Goal: Task Accomplishment & Management: Use online tool/utility

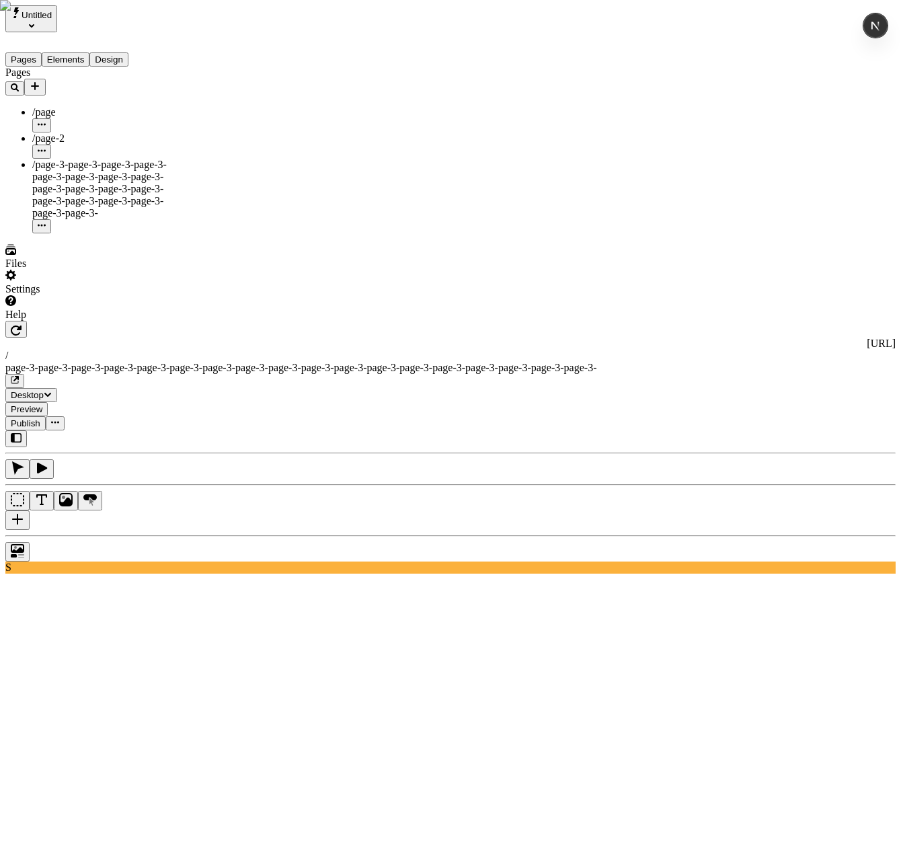
click at [59, 270] on div "Files" at bounding box center [85, 257] width 161 height 26
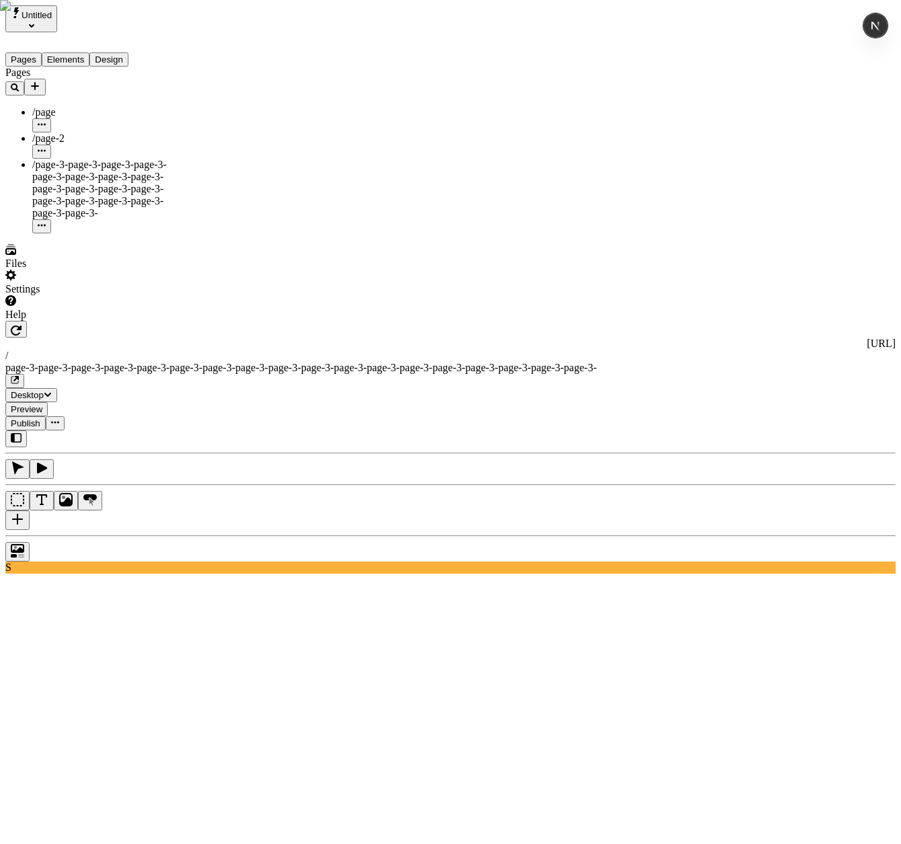
click at [69, 295] on div "Settings" at bounding box center [85, 283] width 161 height 26
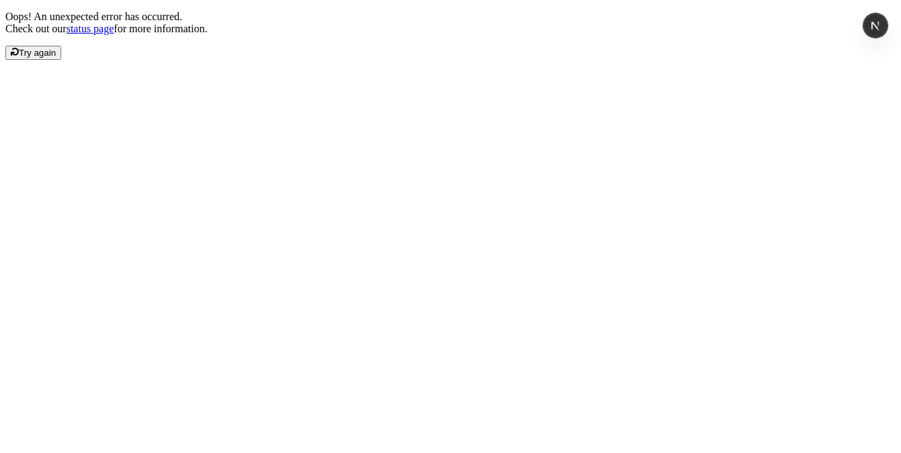
click at [56, 58] on span "Try again" at bounding box center [37, 53] width 37 height 10
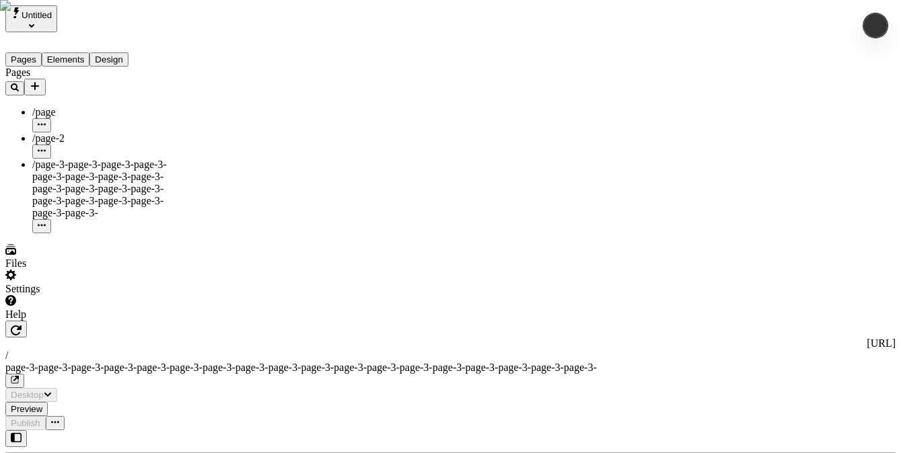
click at [50, 295] on div "Settings" at bounding box center [85, 289] width 161 height 12
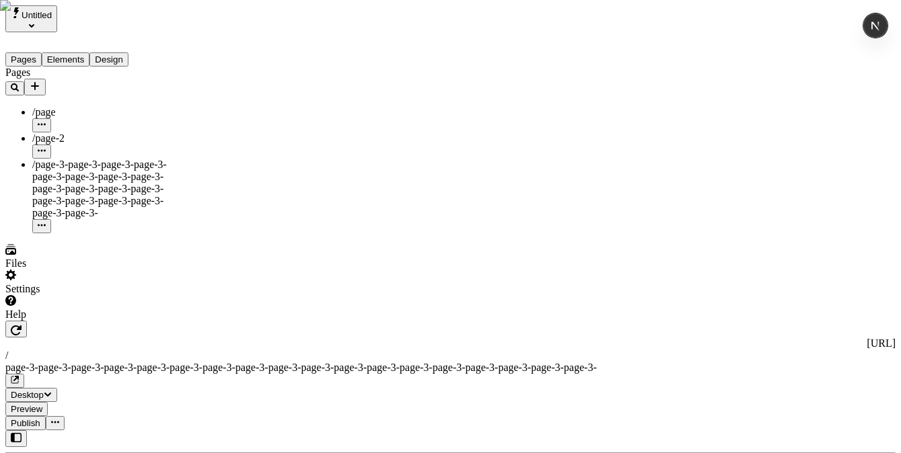
click at [61, 295] on div "Settings" at bounding box center [85, 283] width 161 height 26
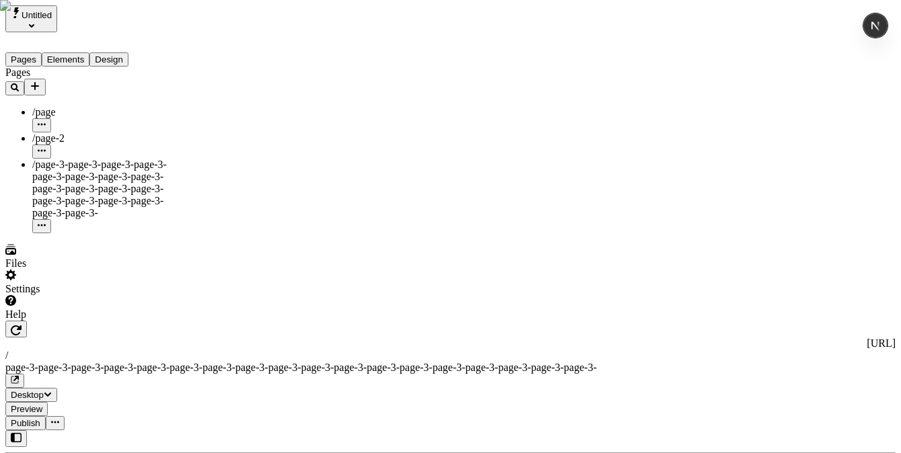
click at [56, 295] on div "Settings" at bounding box center [85, 283] width 161 height 26
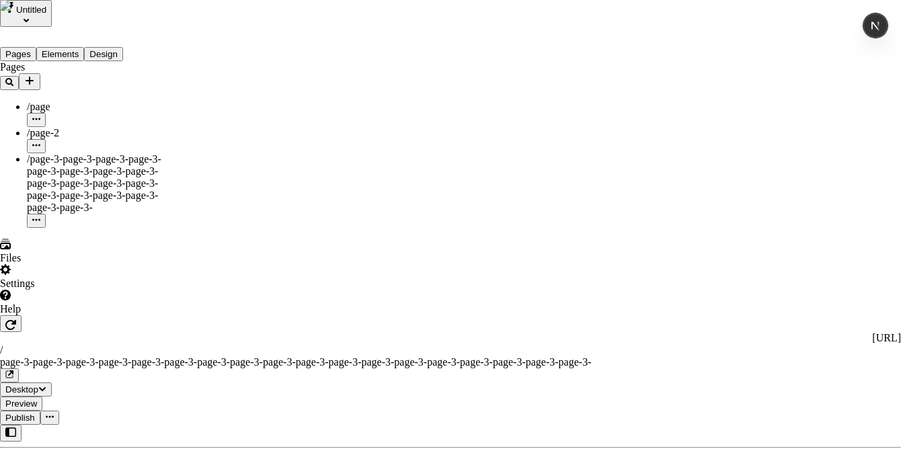
click at [313, 155] on span "Custom" at bounding box center [296, 154] width 34 height 11
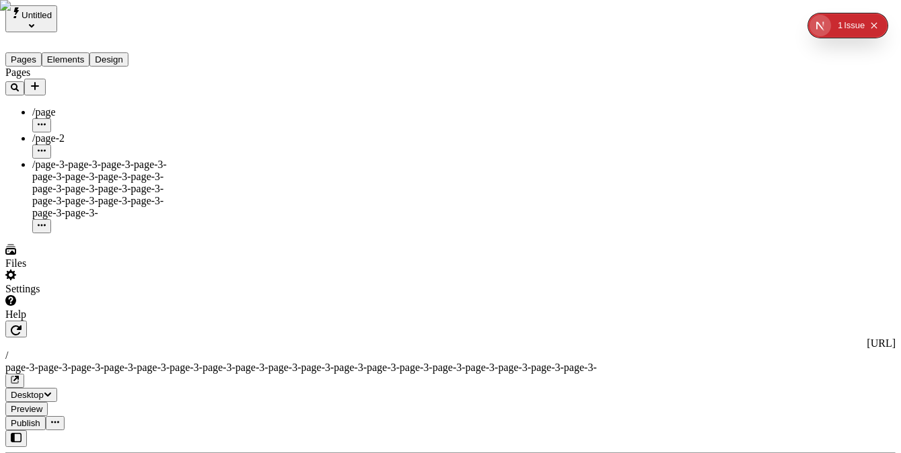
click at [91, 295] on div "Settings" at bounding box center [85, 283] width 161 height 26
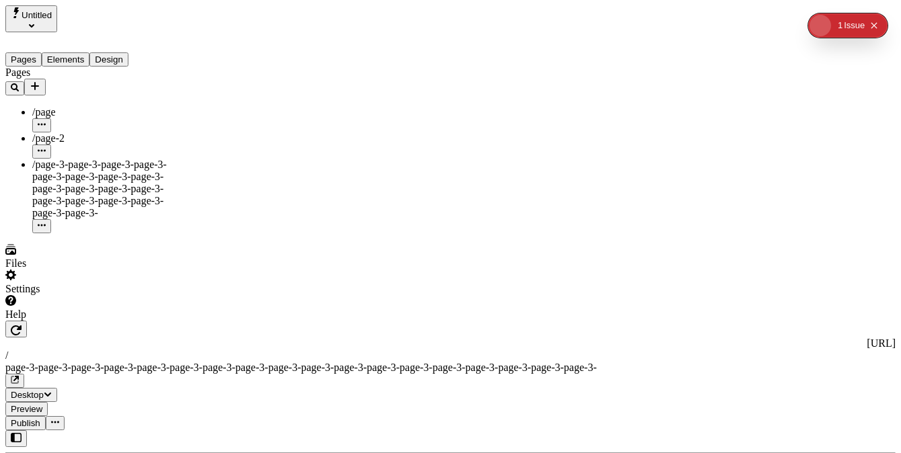
click at [78, 295] on div "Settings" at bounding box center [85, 283] width 161 height 26
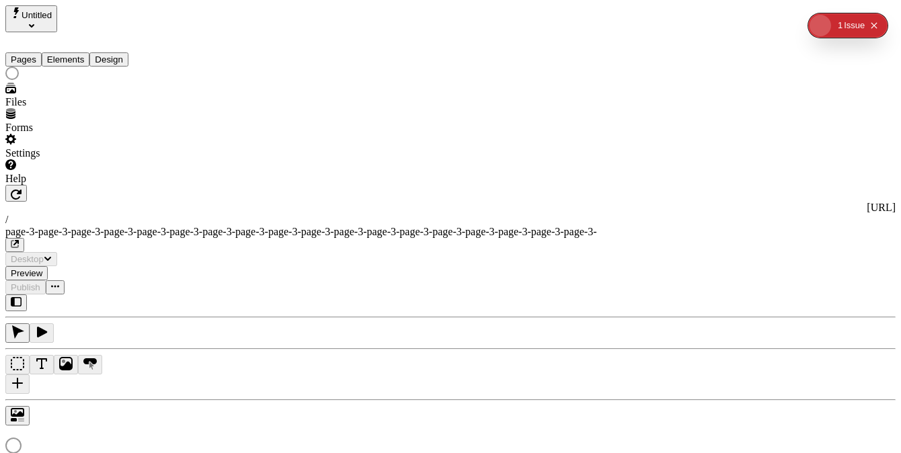
type input "/page-3-page-3-page-3-page-3-page-3-page-3-page-3-page-3-page-3-page-3-page-3-p…"
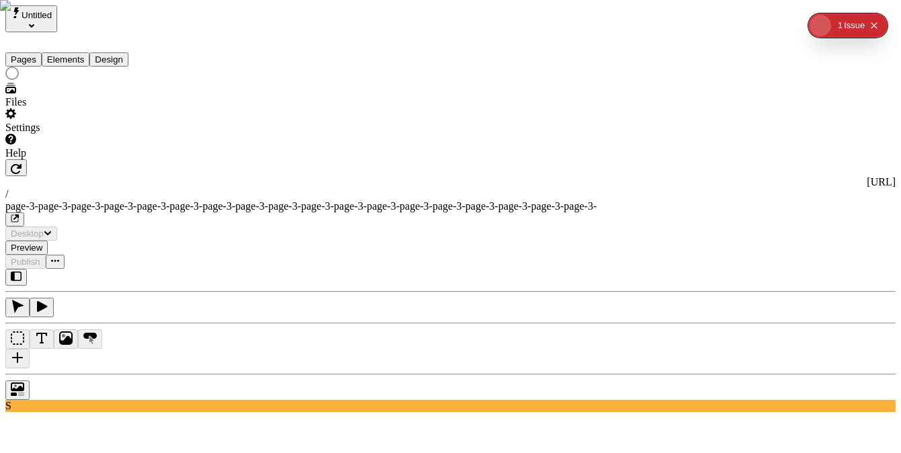
type input "/page-3-page-3-page-3-page-3-page-3-page-3-page-3-page-3-page-3-page-3-page-3-p…"
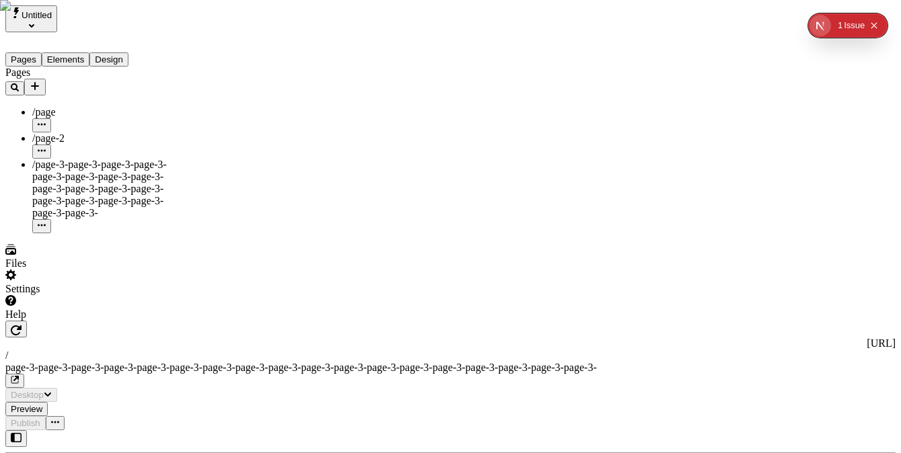
click at [46, 295] on div "Settings" at bounding box center [85, 289] width 161 height 12
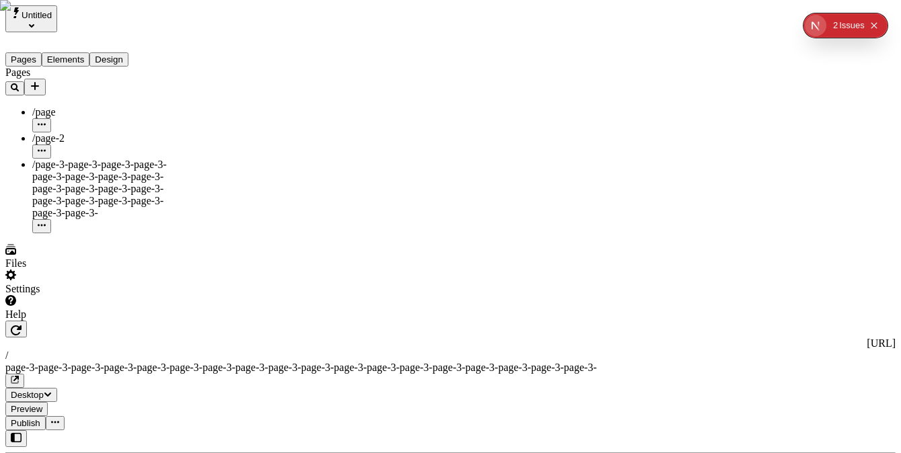
click at [85, 233] on div "Pages /page /page-2 /page-3-page-3-page-3-page-3-page-3-page-3-page-3-page-3-pa…" at bounding box center [85, 150] width 161 height 167
click at [73, 295] on div "Settings" at bounding box center [85, 283] width 161 height 26
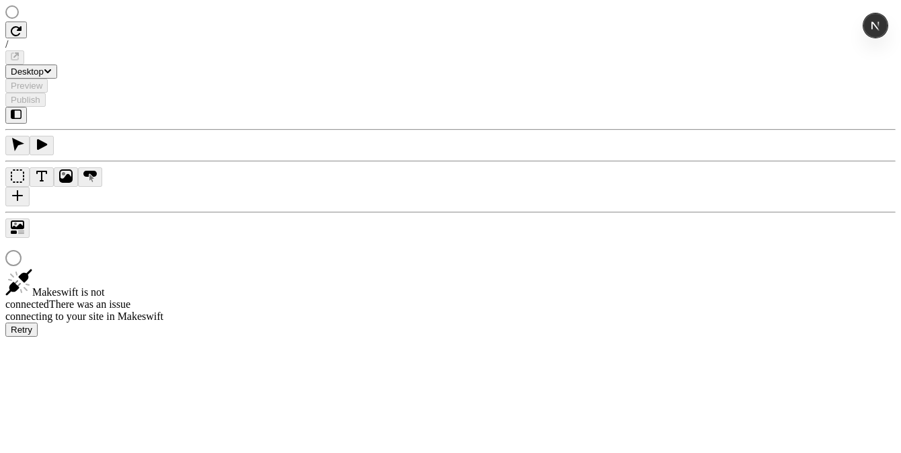
click at [32, 325] on span "Retry" at bounding box center [22, 330] width 22 height 10
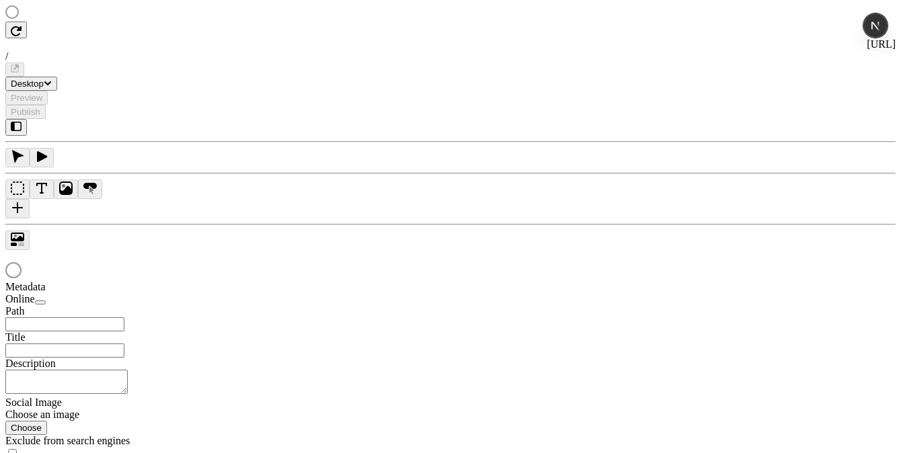
type input "/page-3-page-3-page-3-page-3-page-3-page-3-page-3-page-3-page-3-page-3-page-3-p…"
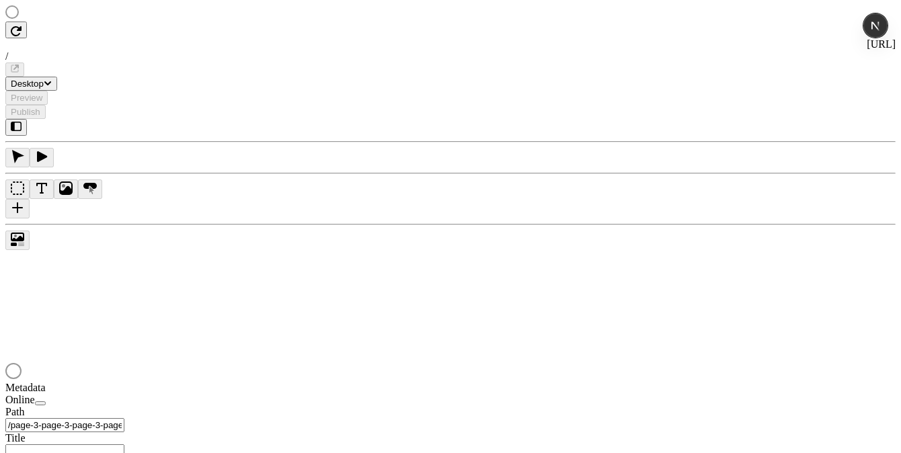
click at [69, 22] on div at bounding box center [85, 13] width 161 height 16
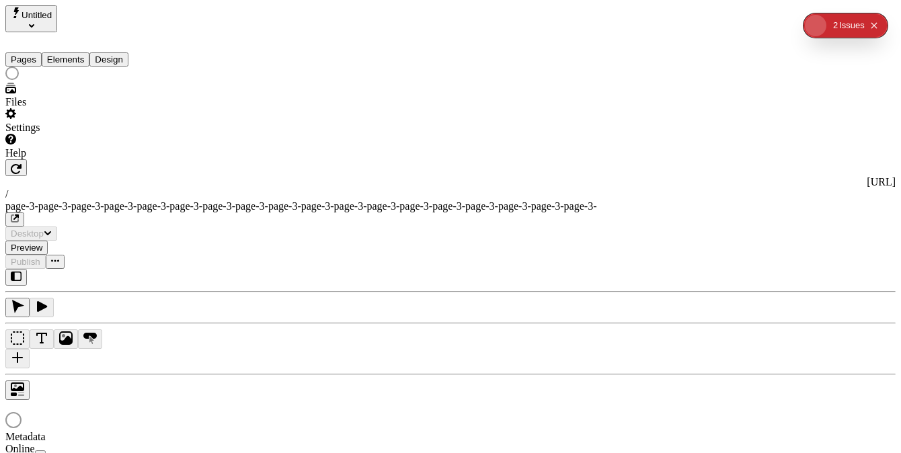
type input "/page-3-page-3-page-3-page-3-page-3-page-3-page-3-page-3-page-3-page-3-page-3-p…"
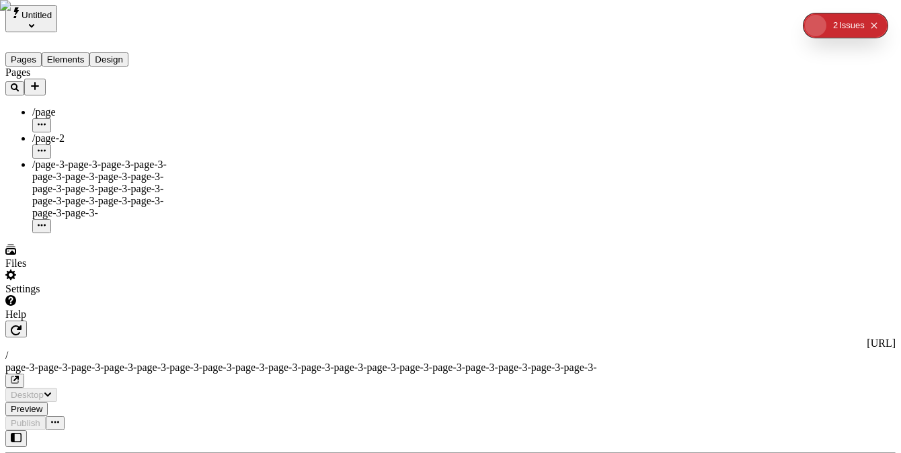
click at [19, 83] on icon "button" at bounding box center [15, 87] width 8 height 8
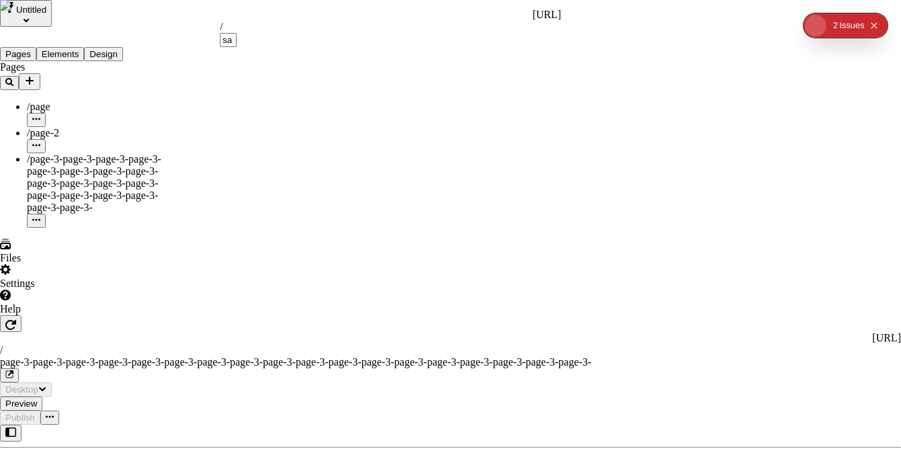
type input "s"
type input "a"
click at [57, 122] on html "Untitled Pages Elements Design Pages /page /page-2 /page-3-page-3-page-3-page-3…" at bounding box center [450, 434] width 901 height 869
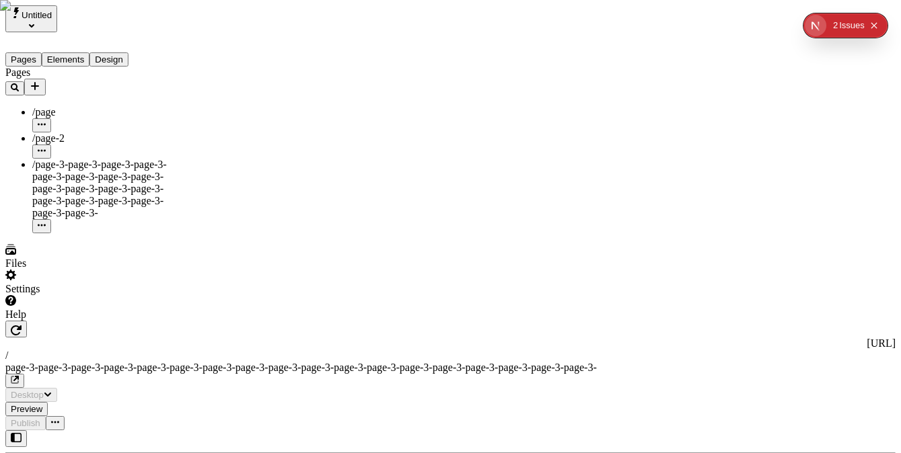
click at [56, 132] on span "/page-2" at bounding box center [48, 137] width 32 height 11
click at [74, 295] on div "Settings" at bounding box center [85, 283] width 161 height 26
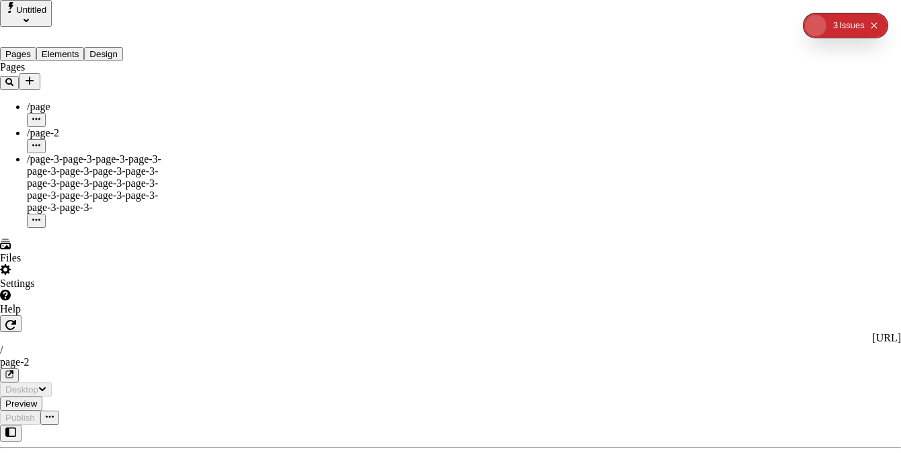
type input "/page-2"
click at [326, 153] on span "Import Sitemap" at bounding box center [312, 154] width 67 height 11
